Goal: Check status: Check status

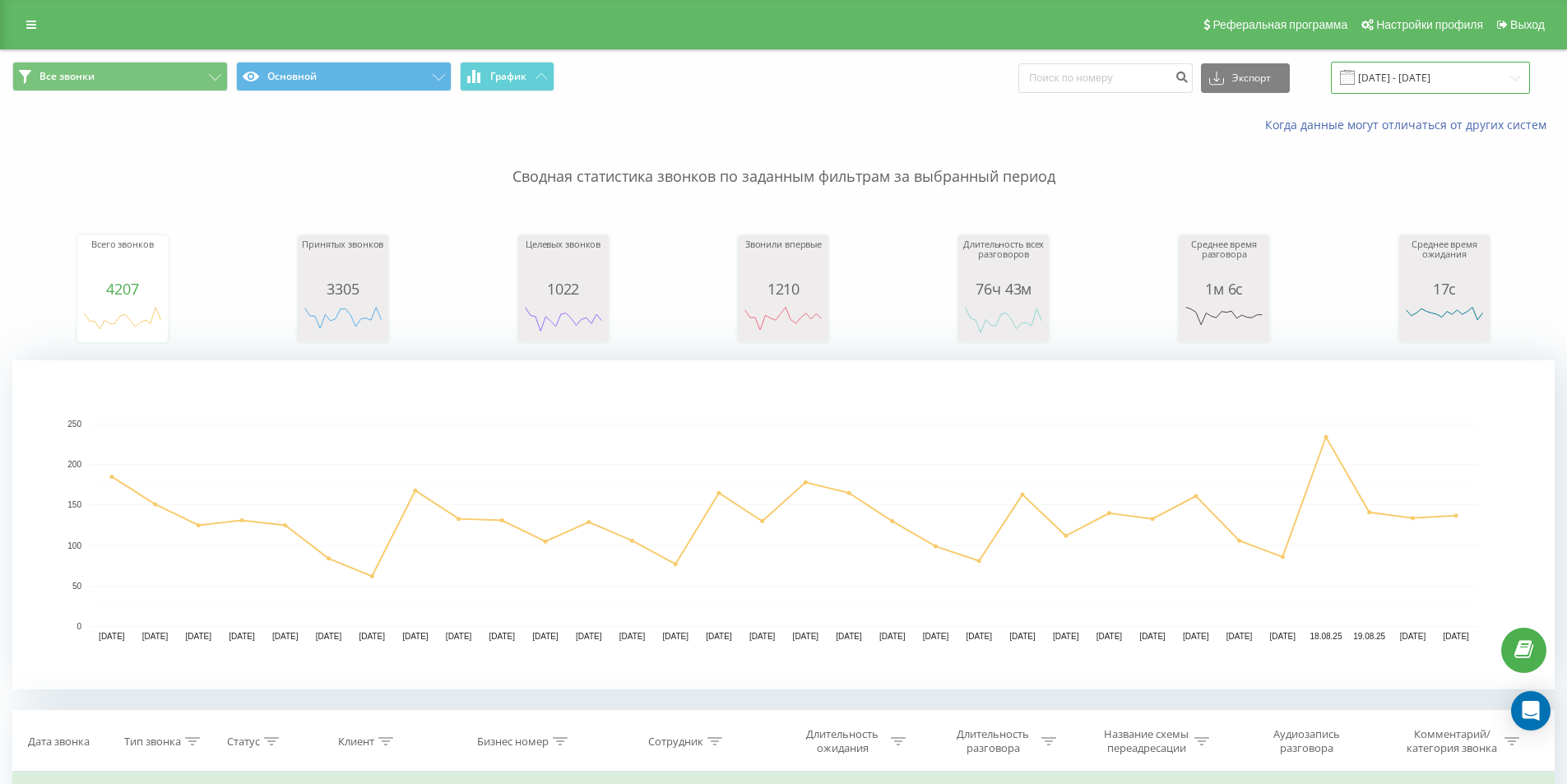
click at [1403, 79] on input "[DATE] - [DATE]" at bounding box center [1431, 78] width 199 height 32
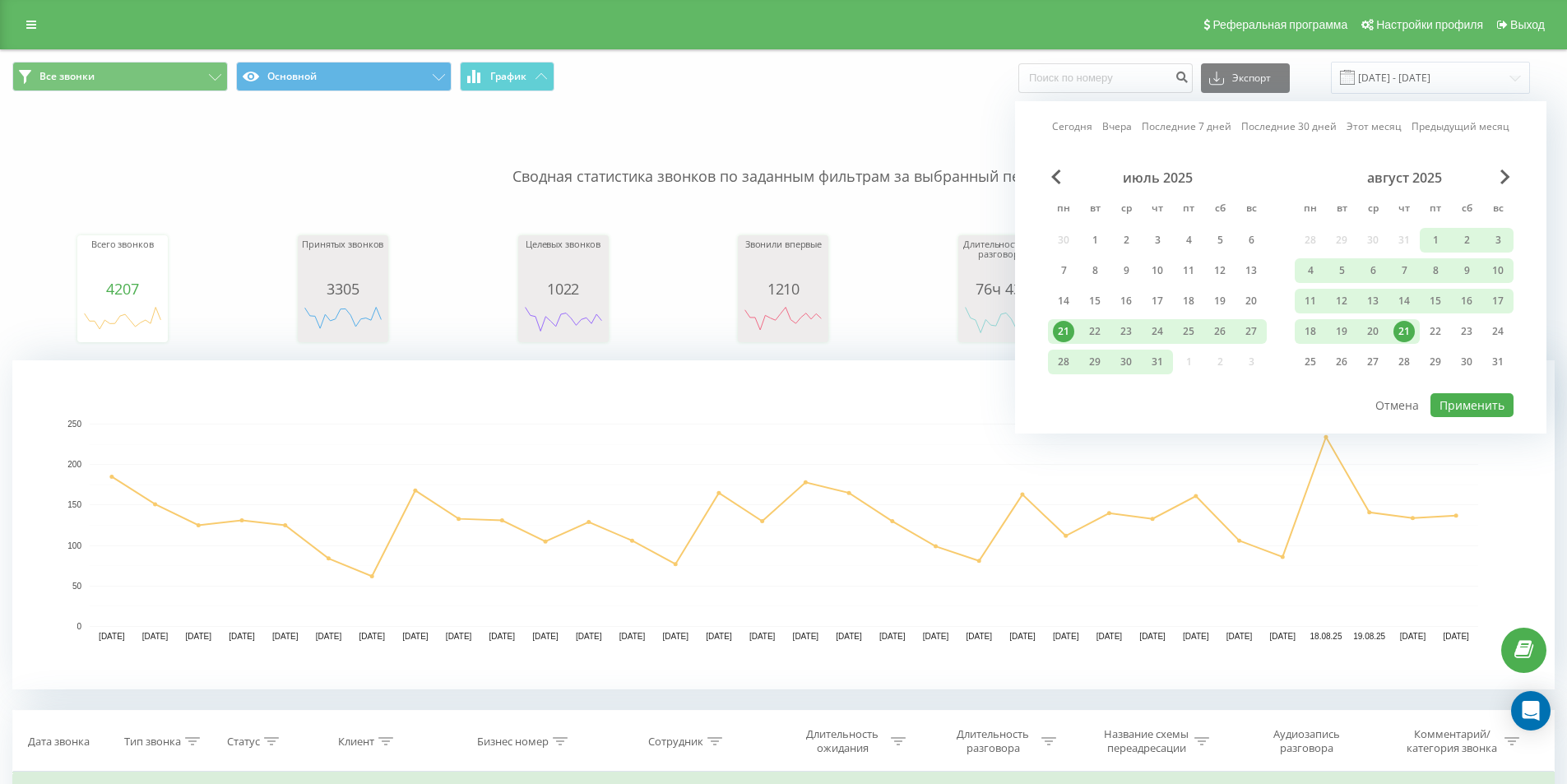
click at [1118, 130] on link "Вчера" at bounding box center [1117, 126] width 30 height 15
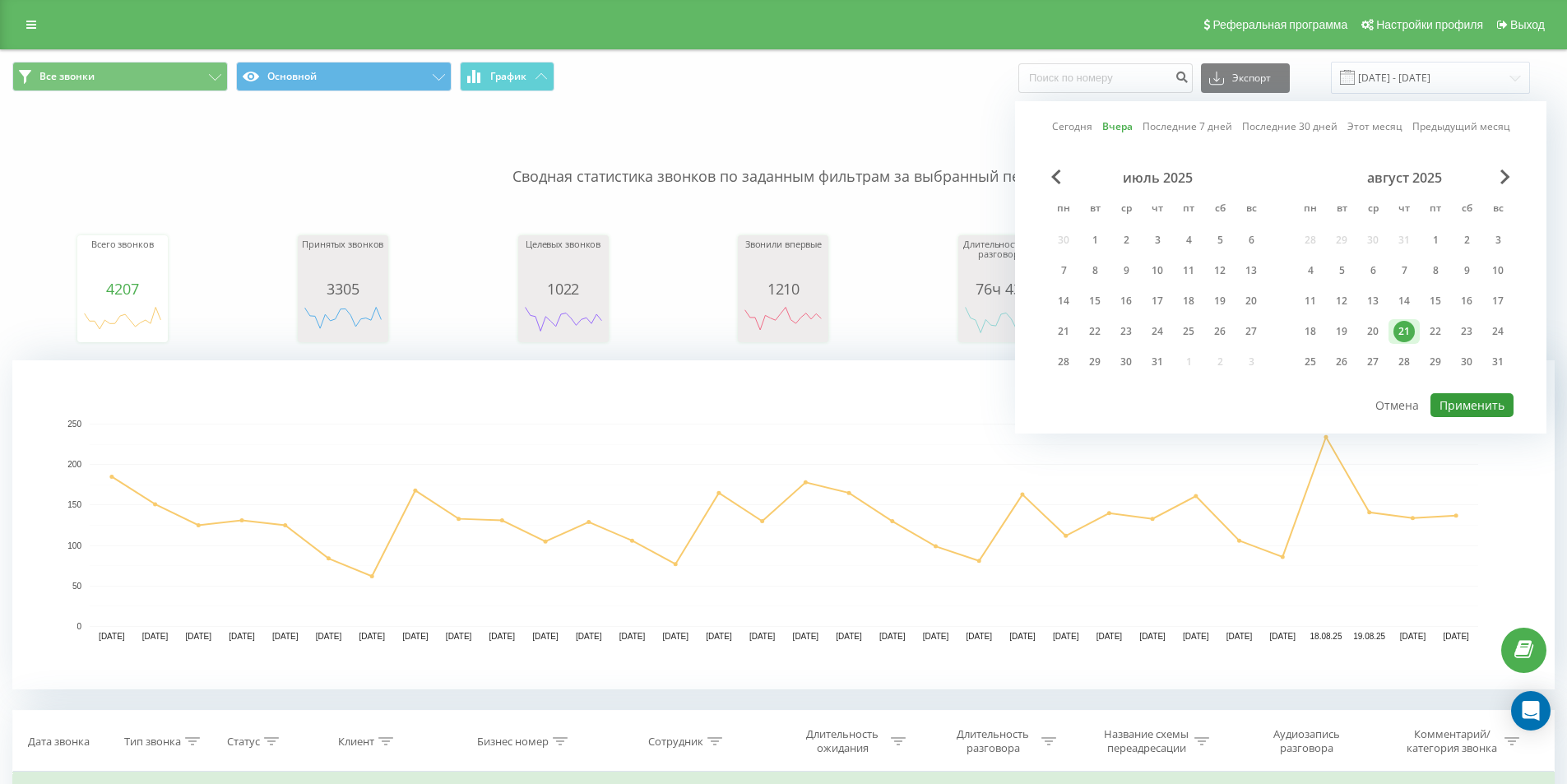
click at [1468, 405] on button "Применить" at bounding box center [1472, 405] width 83 height 24
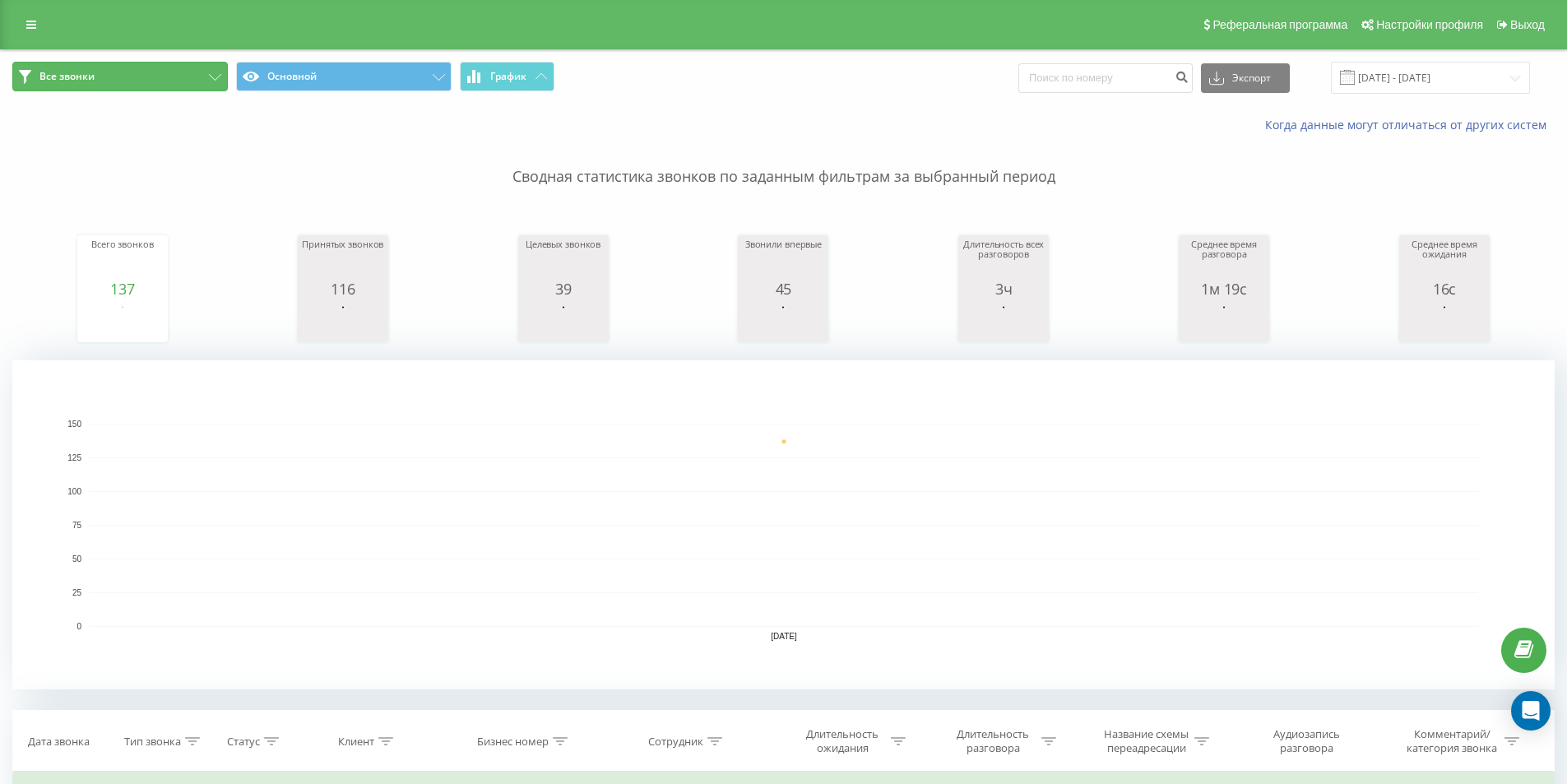
click at [128, 82] on button "Все звонки" at bounding box center [120, 76] width 216 height 30
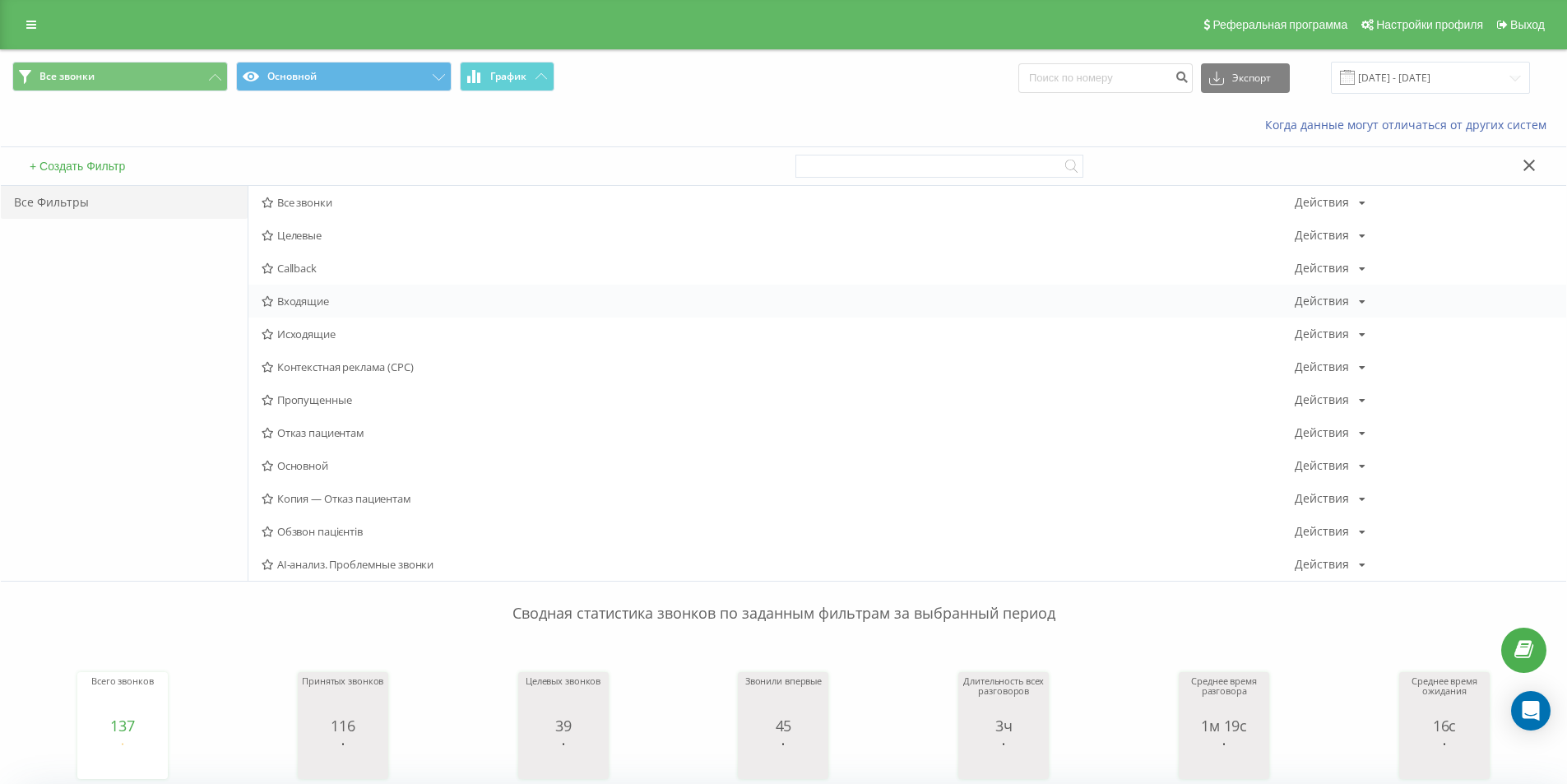
click at [317, 301] on span "Входящие" at bounding box center [778, 301] width 1033 height 12
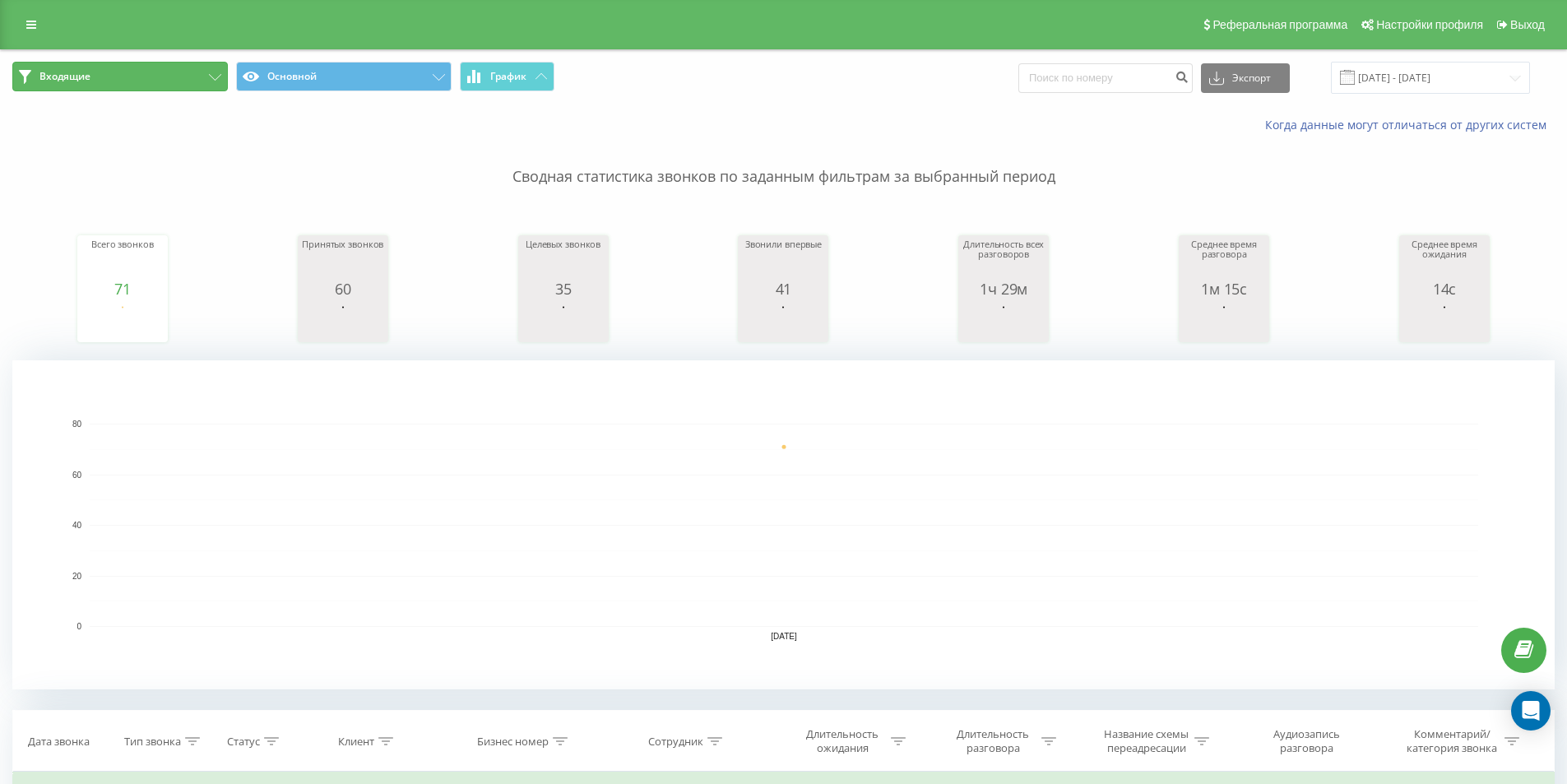
click at [216, 69] on button "Входящие" at bounding box center [120, 76] width 216 height 30
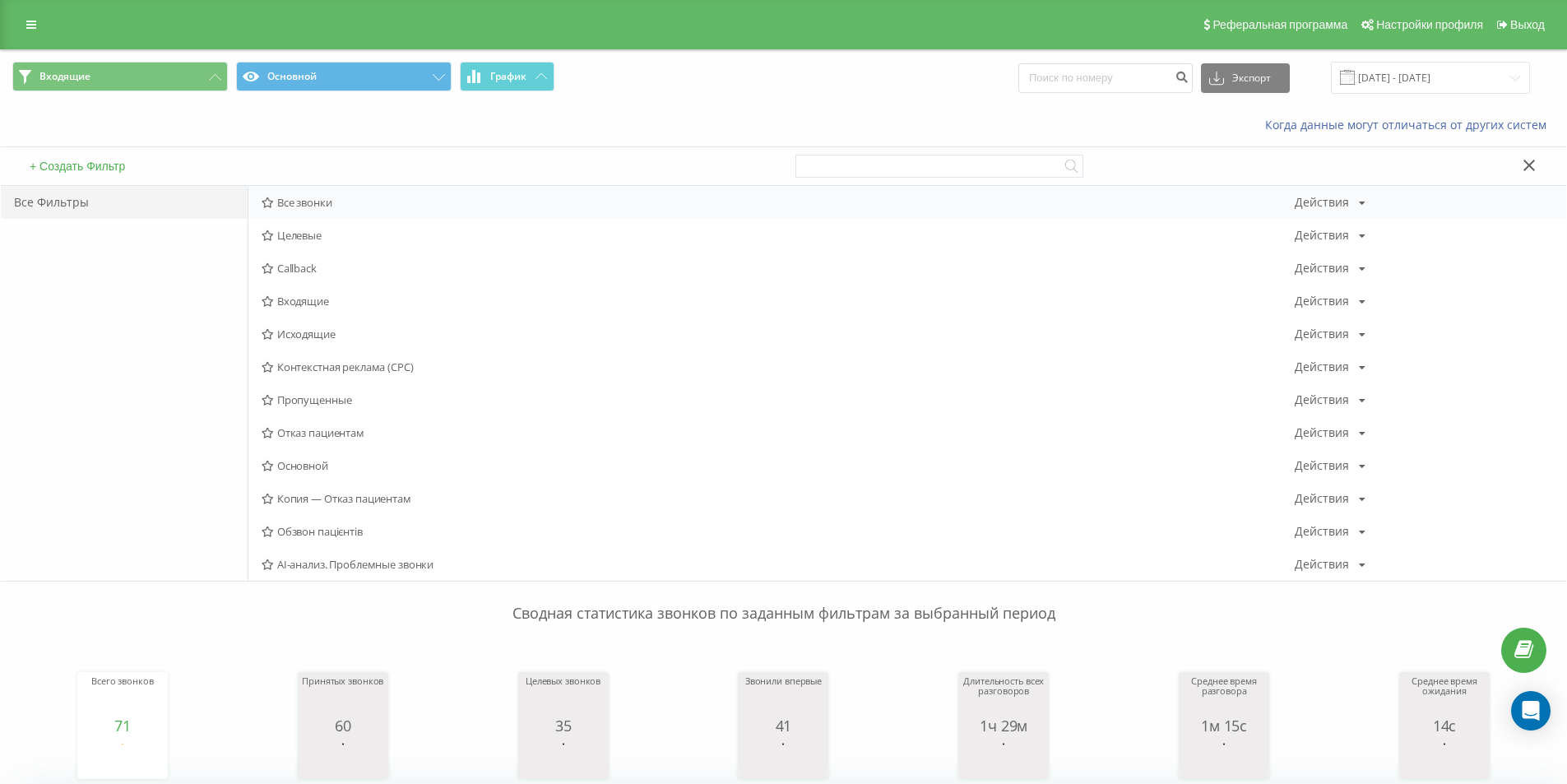
click at [305, 202] on span "Все звонки" at bounding box center [778, 202] width 1033 height 12
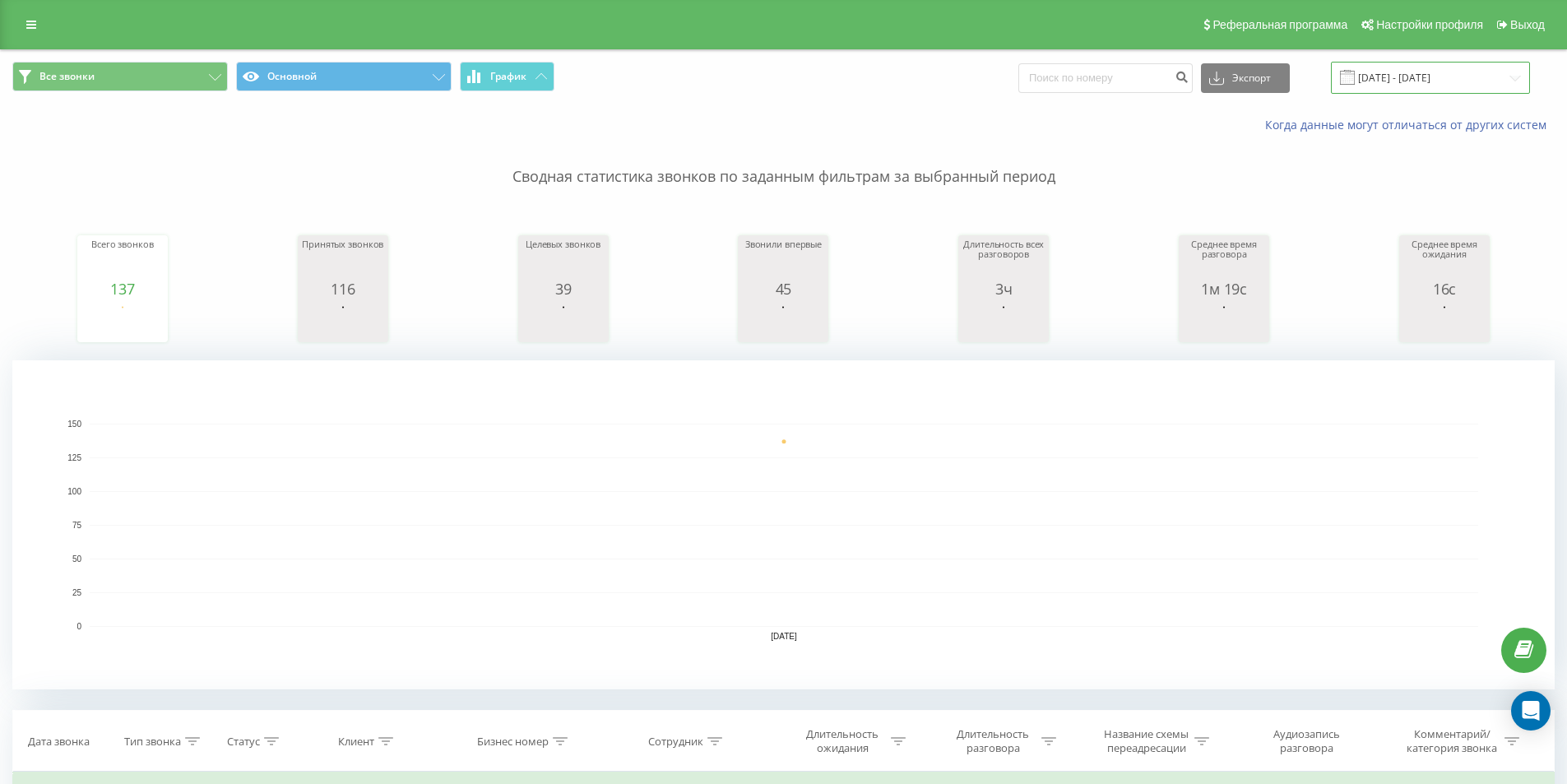
click at [1406, 82] on input "[DATE] - [DATE]" at bounding box center [1431, 78] width 199 height 32
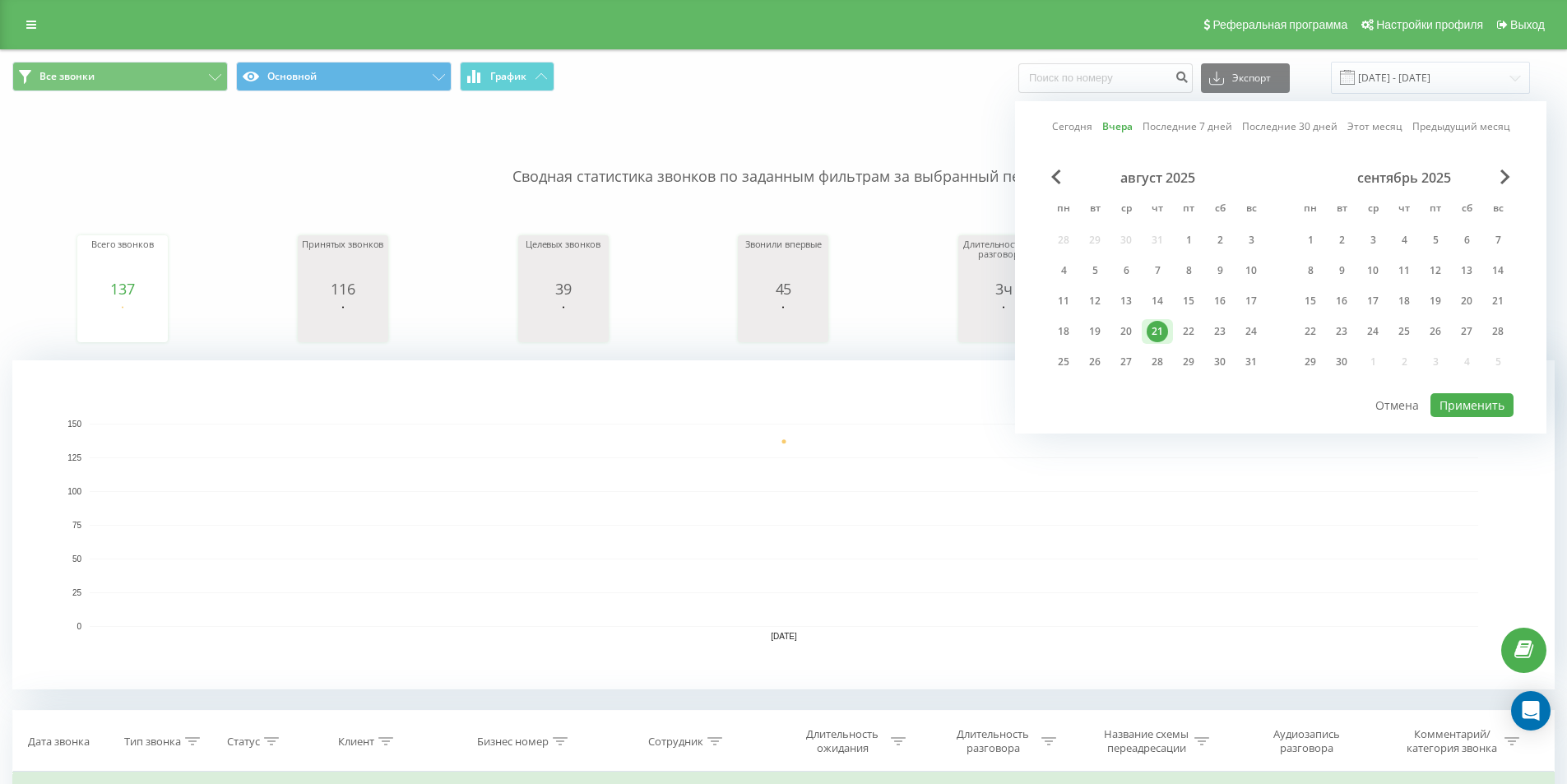
click at [1076, 130] on link "Сегодня" at bounding box center [1072, 126] width 40 height 15
click at [1481, 412] on button "Применить" at bounding box center [1472, 405] width 83 height 24
type input "[DATE] - [DATE]"
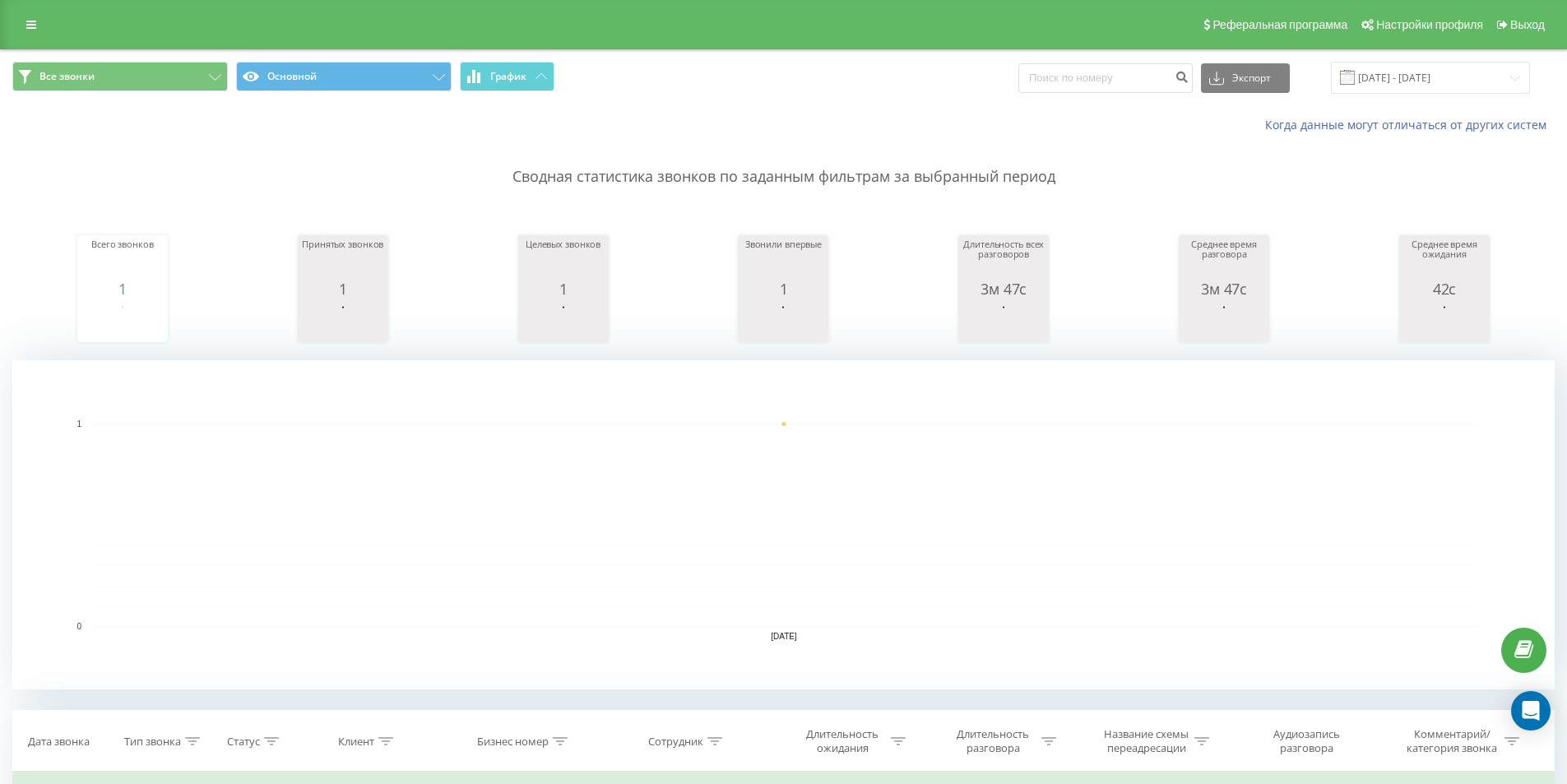
click at [40, 154] on p "Сводная статистика звонков по заданным фильтрам за выбранный период" at bounding box center [784, 160] width 1543 height 54
